Goal: Task Accomplishment & Management: Complete application form

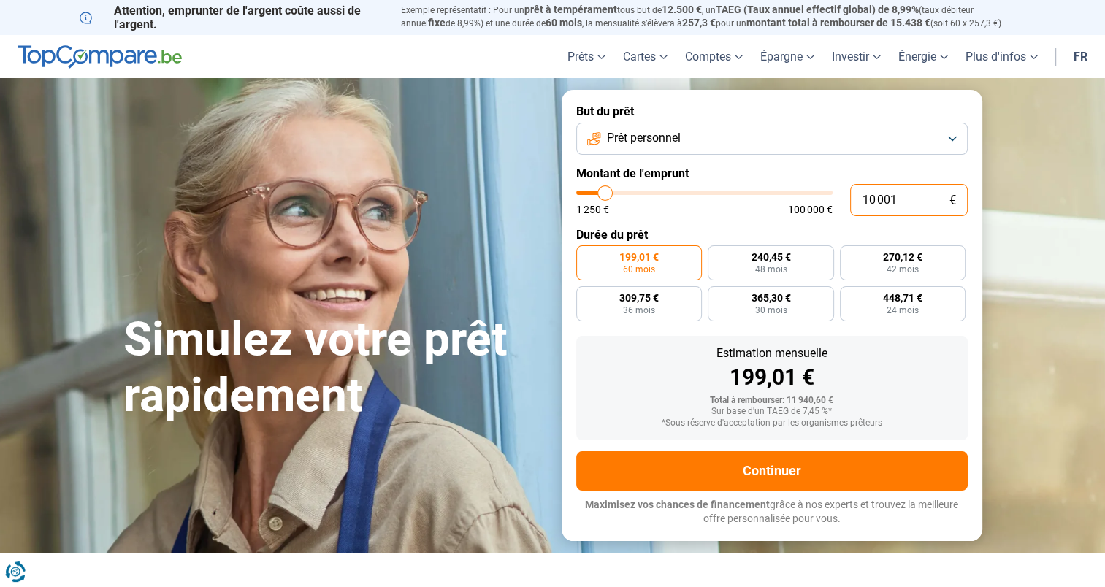
drag, startPoint x: 934, startPoint y: 204, endPoint x: 784, endPoint y: 153, distance: 158.8
click at [844, 198] on div "10 001 € 1 250 € 100 000 €" at bounding box center [771, 200] width 391 height 32
type input "6"
type input "1250"
type input "65"
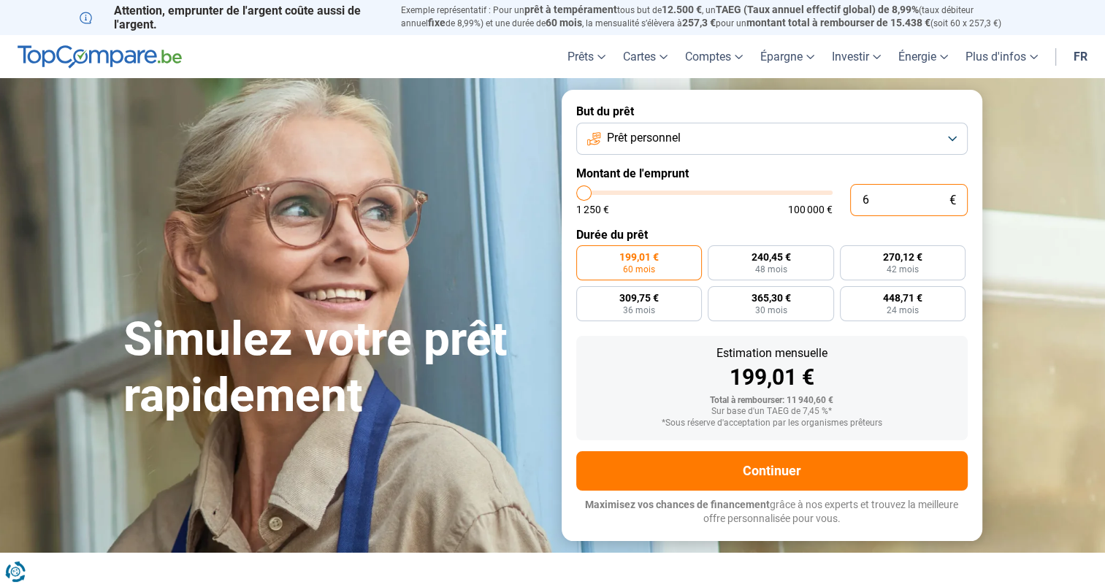
type input "1250"
type input "650"
type input "1250"
type input "6 500"
type input "6500"
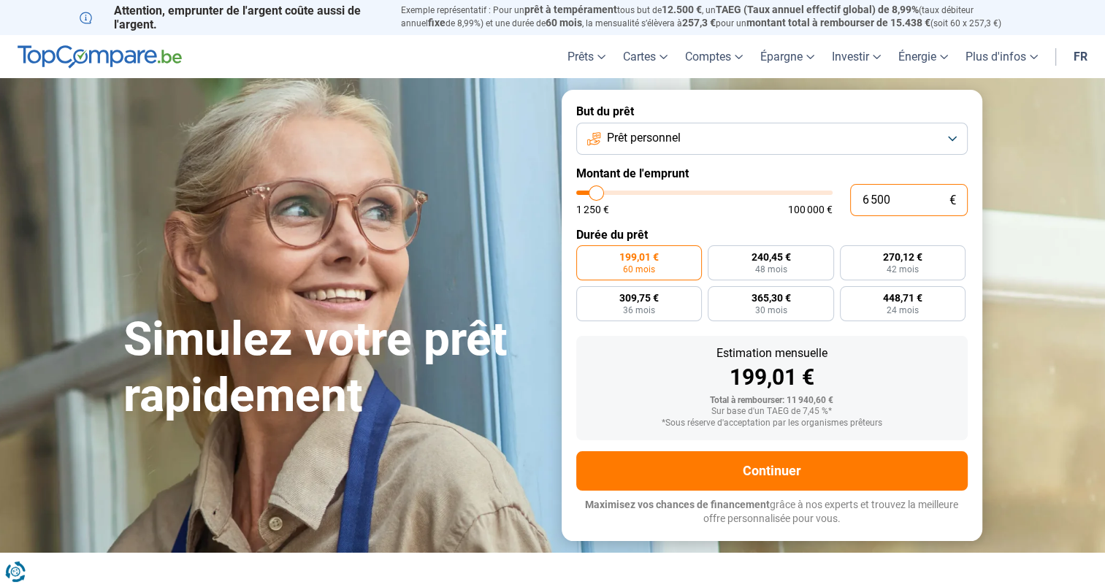
type input "6 500"
radio input "true"
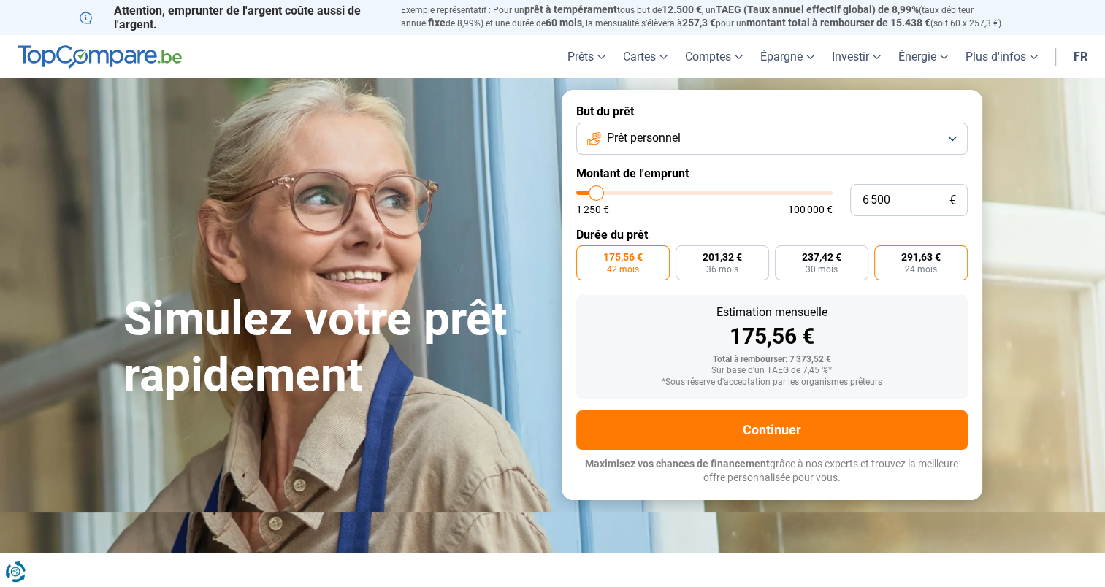
click at [905, 253] on span "291,63 €" at bounding box center [920, 257] width 39 height 10
click at [883, 253] on input "291,63 € 24 mois" at bounding box center [878, 249] width 9 height 9
radio input "true"
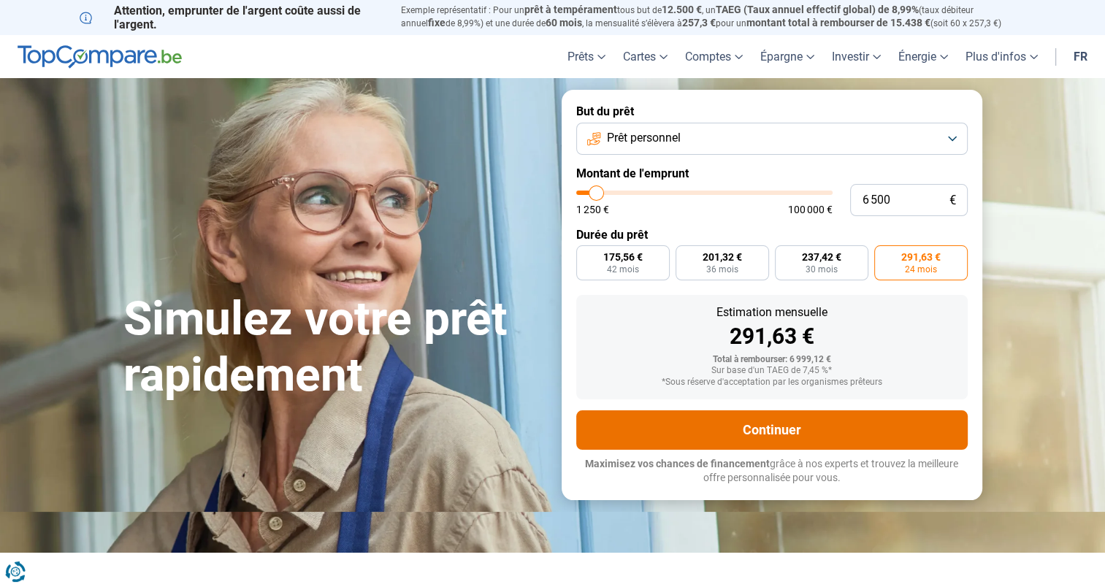
click at [815, 426] on button "Continuer" at bounding box center [771, 429] width 391 height 39
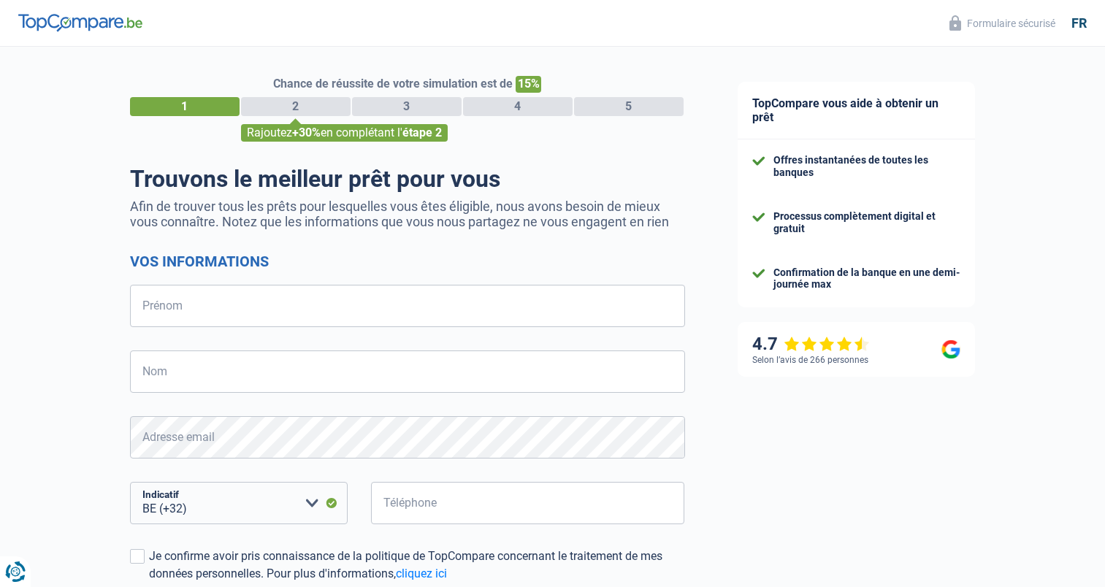
select select "32"
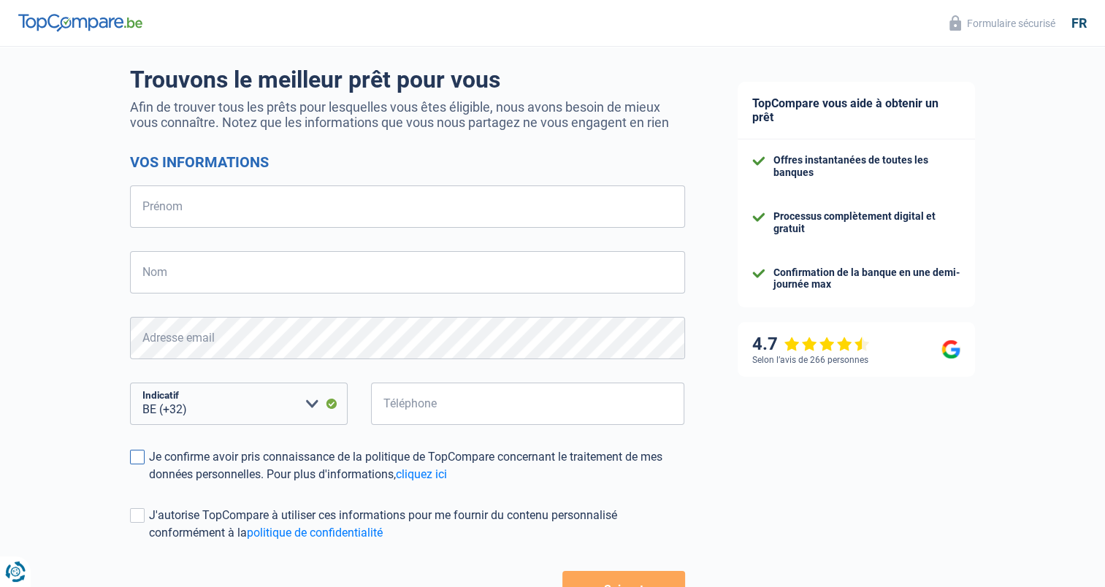
scroll to position [207, 0]
